Goal: Navigation & Orientation: Find specific page/section

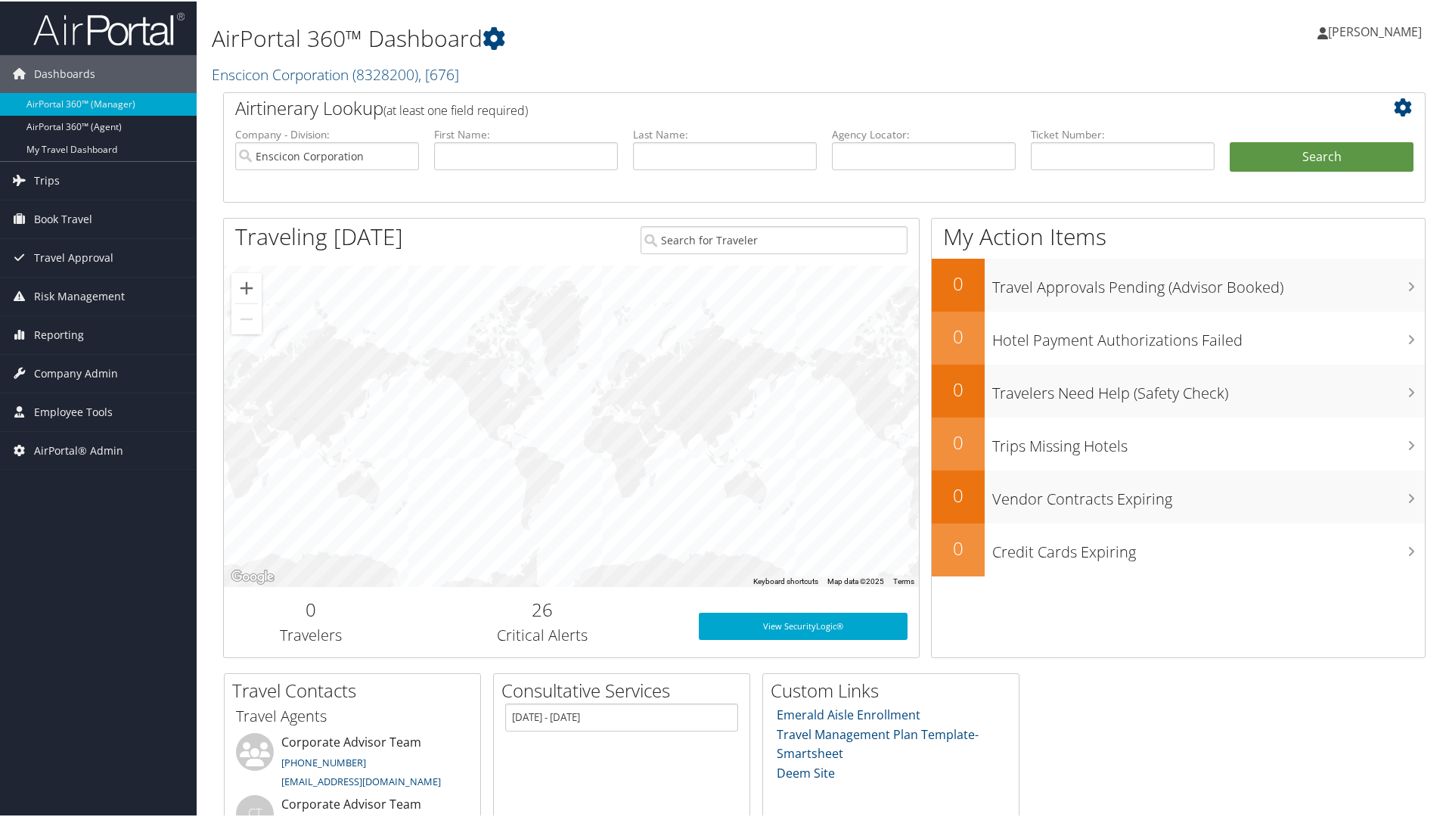
click at [214, 293] on div "Airtinerary Lookup (at least one field required) Company - Division: Enscicon C…" at bounding box center [824, 381] width 1225 height 581
click at [1429, 38] on link "[PERSON_NAME]" at bounding box center [1378, 30] width 120 height 45
click at [1277, 274] on link "Sign Out" at bounding box center [1334, 272] width 169 height 26
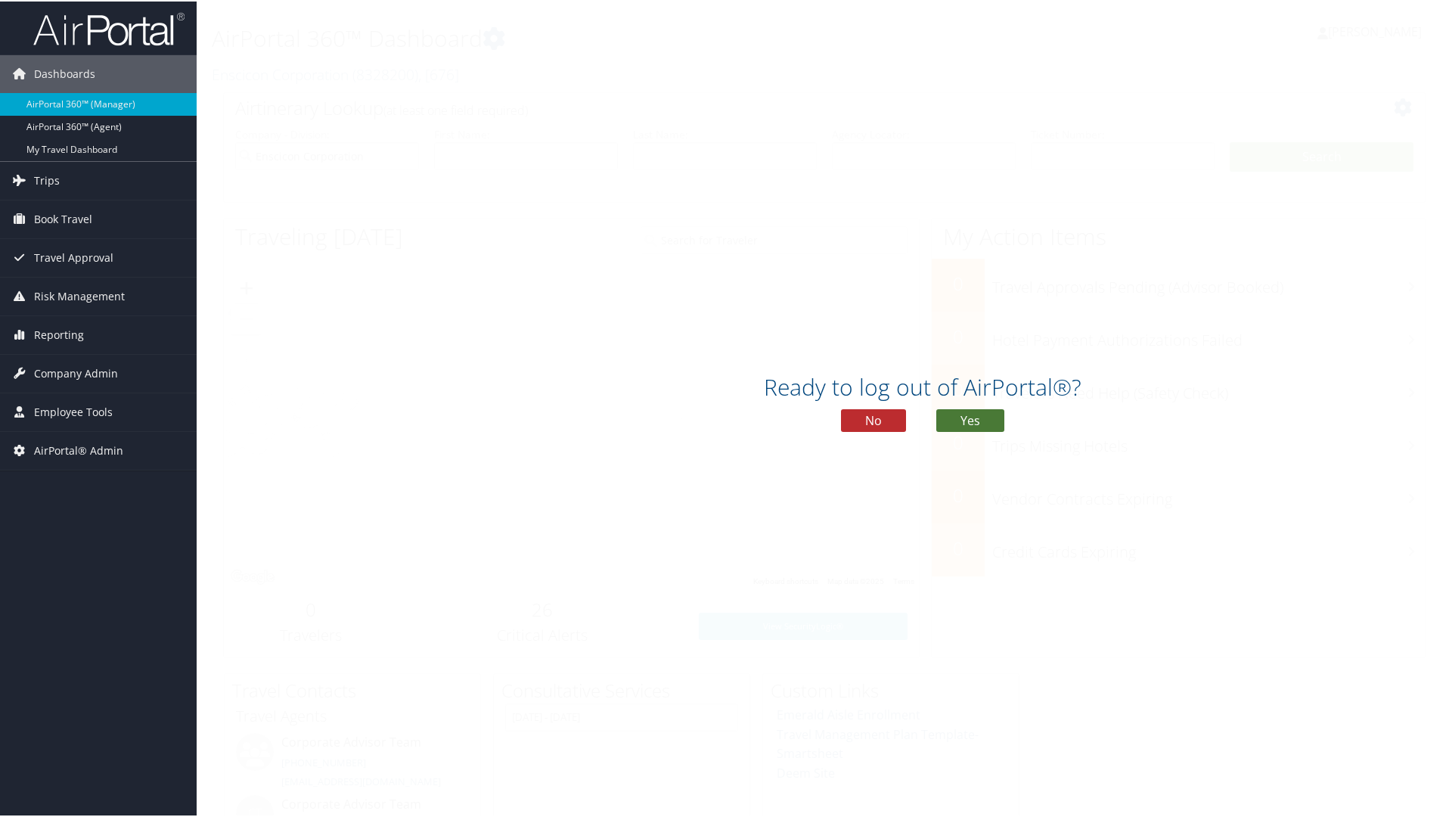
click at [971, 424] on button "Yes" at bounding box center [970, 419] width 68 height 23
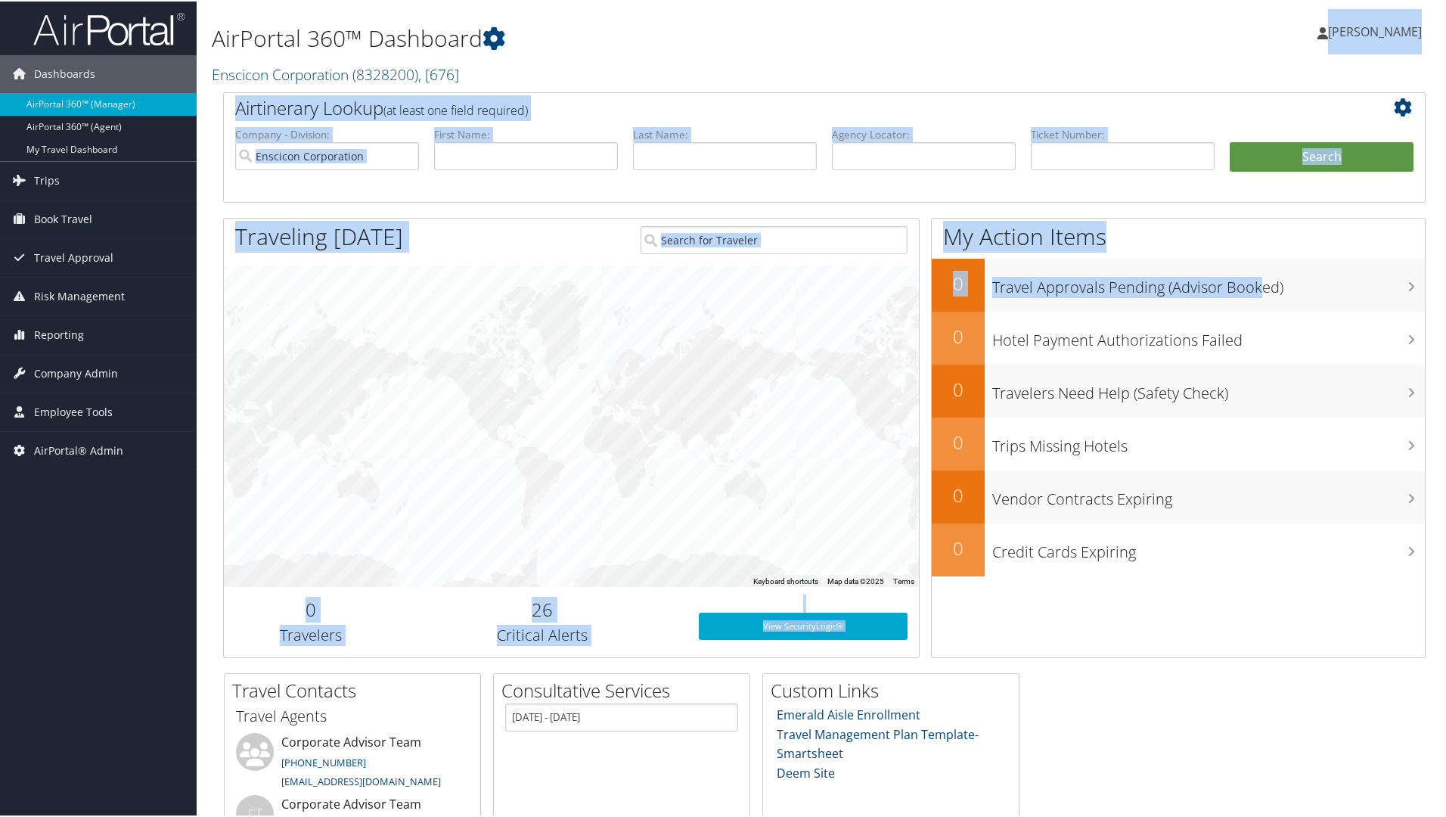
drag, startPoint x: 1250, startPoint y: 56, endPoint x: 1189, endPoint y: 206, distance: 162.5
click at [1231, 253] on div "AirPortal 360™ Dashboard Enscicon Corporation ( 8328200 ) , [ 676 ] Enscicon Co…" at bounding box center [825, 493] width 1256 height 986
click at [661, 572] on div at bounding box center [571, 424] width 695 height 321
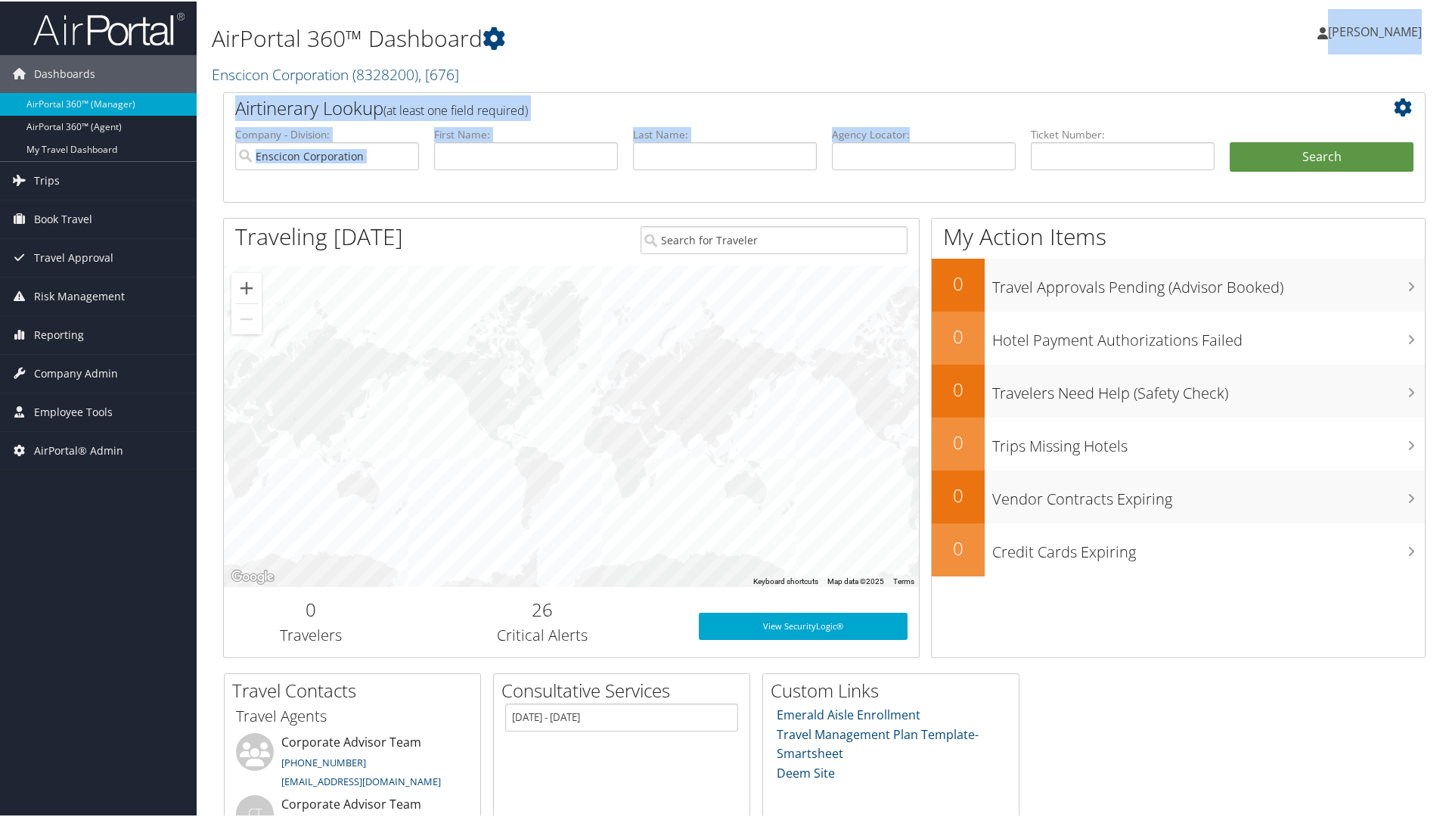
drag, startPoint x: 987, startPoint y: 9, endPoint x: 1126, endPoint y: 76, distance: 153.9
click at [982, 132] on div "AirPortal 360™ Dashboard Enscicon Corporation ( 8328200 ) , [ 676 ] Enscicon Co…" at bounding box center [825, 493] width 1256 height 986
click at [1362, 32] on span "[PERSON_NAME]" at bounding box center [1375, 30] width 94 height 17
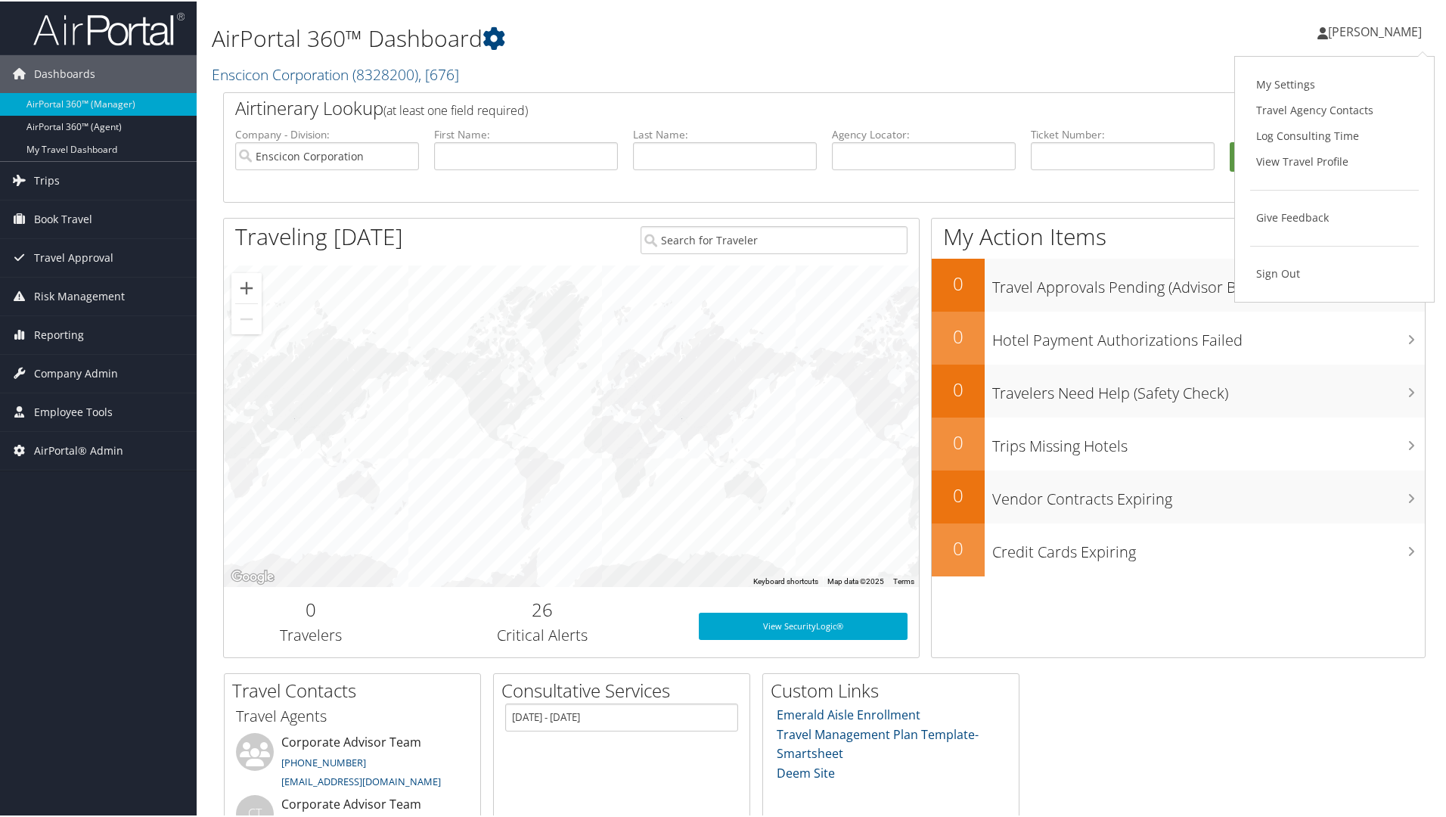
click at [1250, 42] on div "Susan Irwin Susan Irwin My Settings Travel Agency Contacts Log Consulting Time …" at bounding box center [1210, 37] width 484 height 58
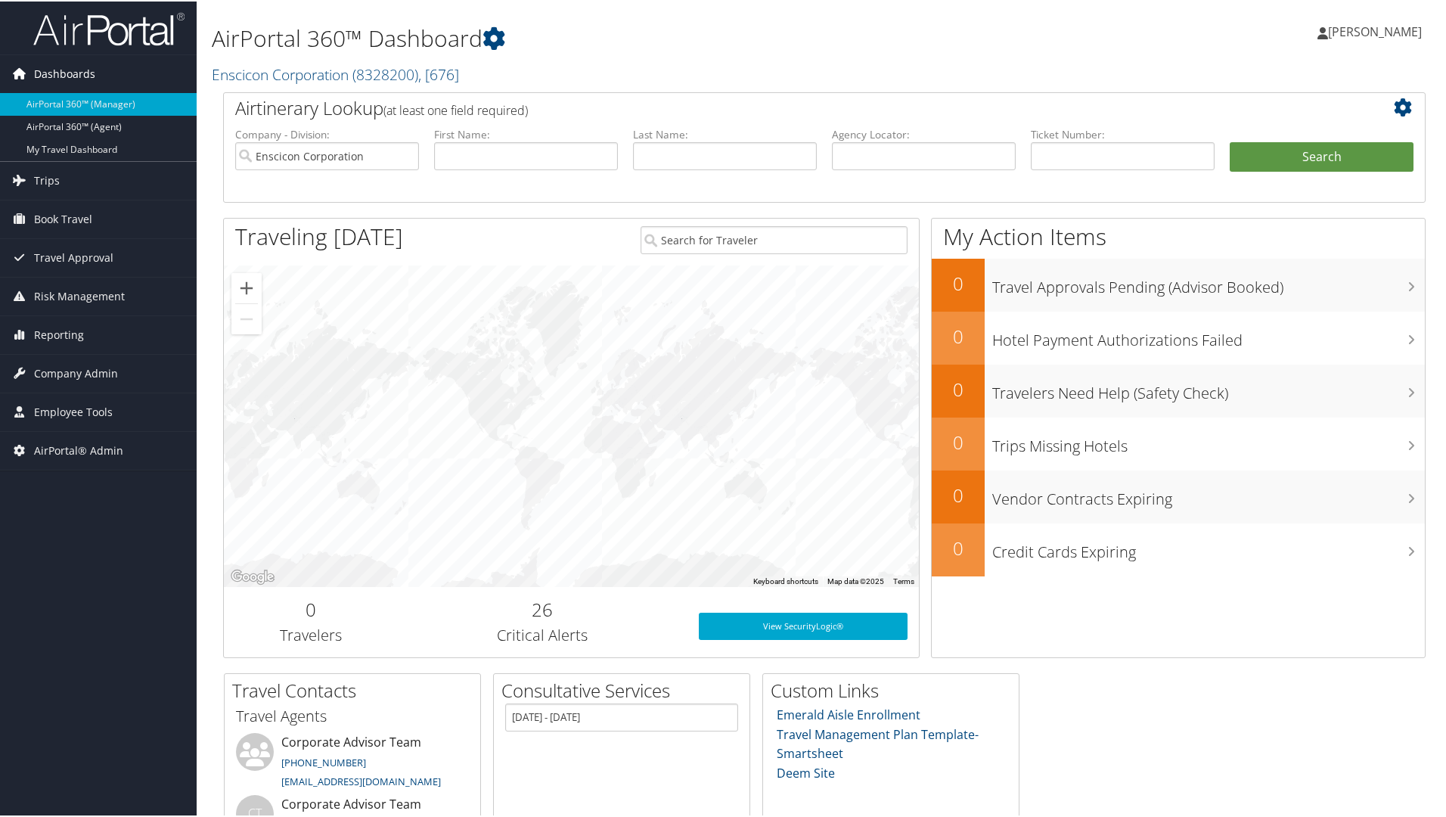
click at [53, 70] on span "Dashboards" at bounding box center [64, 73] width 61 height 38
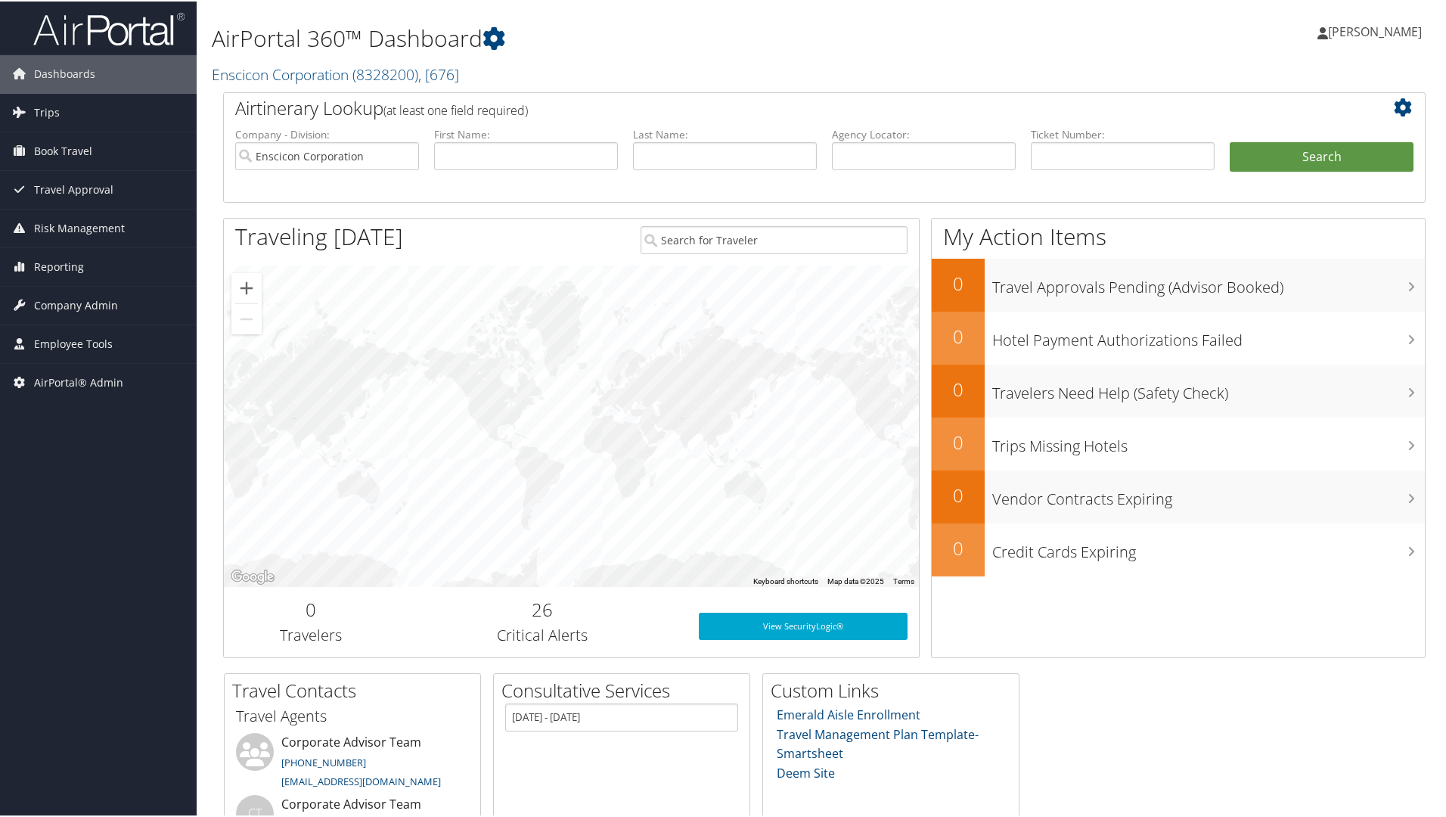
drag, startPoint x: 576, startPoint y: 21, endPoint x: 569, endPoint y: 28, distance: 10.2
click at [576, 23] on h1 "AirPortal 360™ Dashboard" at bounding box center [620, 37] width 817 height 32
drag, startPoint x: 376, startPoint y: 781, endPoint x: 380, endPoint y: 762, distance: 18.7
click at [379, 771] on li "Corporate Advisor Team 800-600-3737 trips@cbtravel.com" at bounding box center [352, 762] width 248 height 62
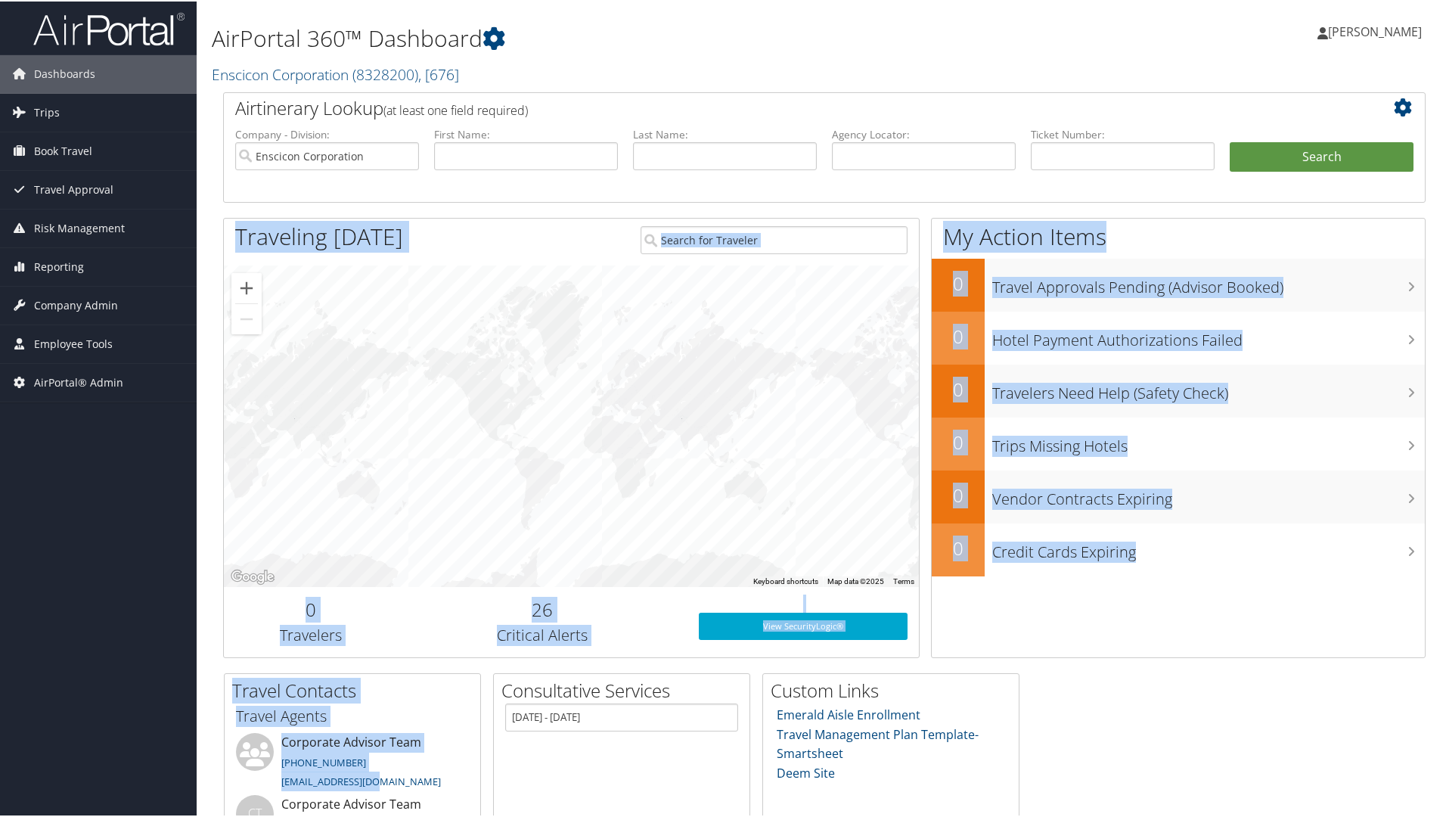
drag, startPoint x: 382, startPoint y: 787, endPoint x: 197, endPoint y: 220, distance: 596.8
click at [210, 233] on div "AirPortal 360™ Dashboard Enscicon Corporation ( 8328200 ) , [ 676 ] Enscicon Co…" at bounding box center [825, 493] width 1256 height 986
click at [823, 560] on div at bounding box center [571, 424] width 695 height 321
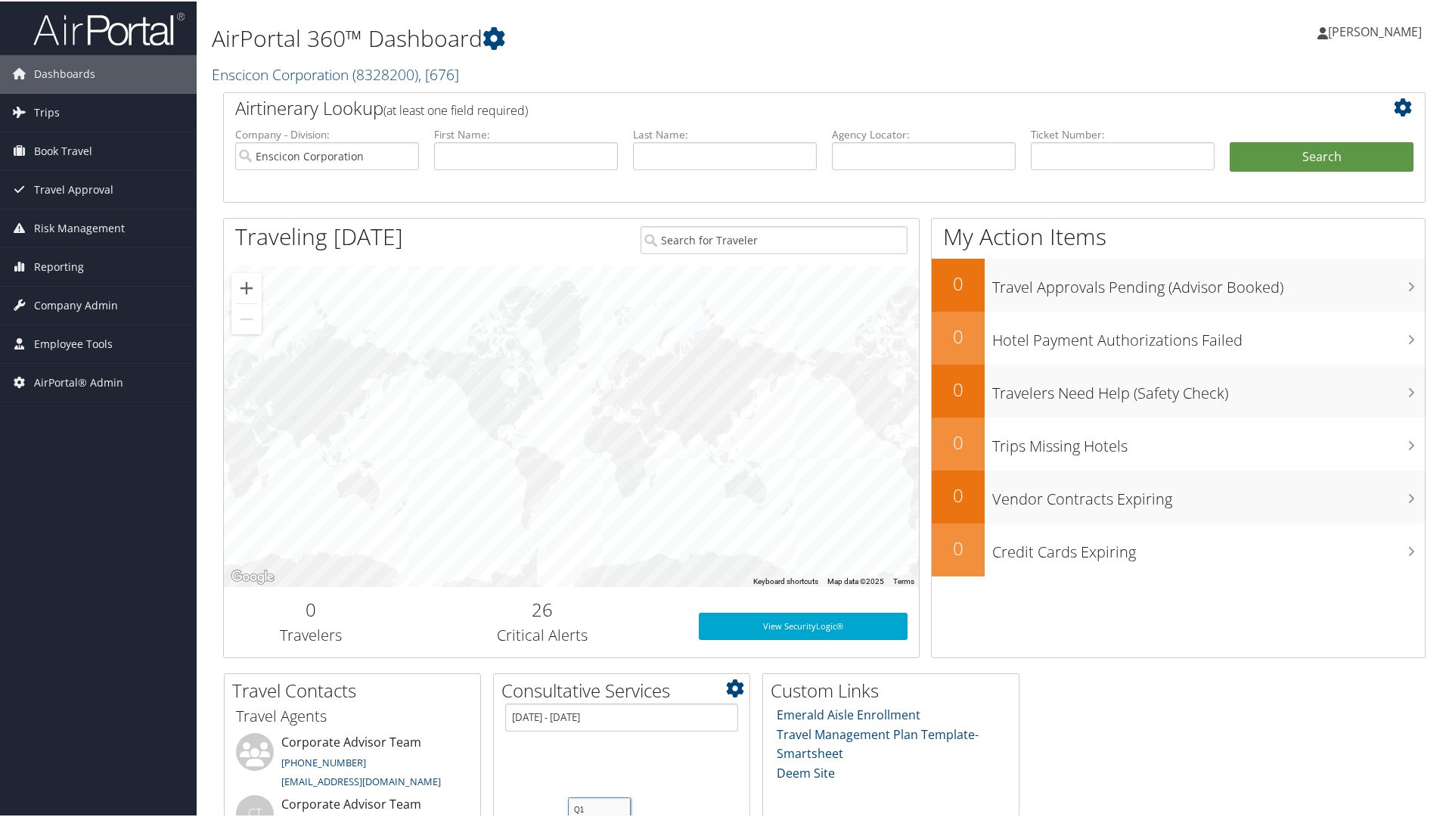
click at [498, 732] on div "01/01/2025 - 12/31/2025 Created with Highcharts 4.2.7 Values Goals Actual Q1 Q2…" at bounding box center [622, 826] width 256 height 248
